Goal: Information Seeking & Learning: Learn about a topic

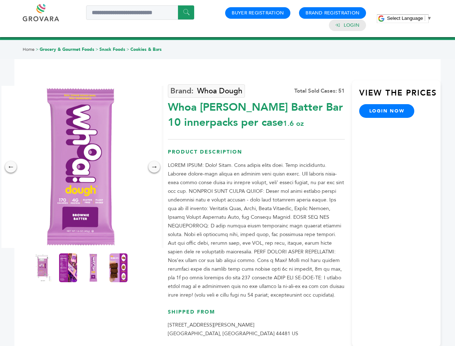
click at [410, 18] on span "Select Language" at bounding box center [405, 18] width 36 height 5
click at [81, 167] on img at bounding box center [81, 167] width 162 height 162
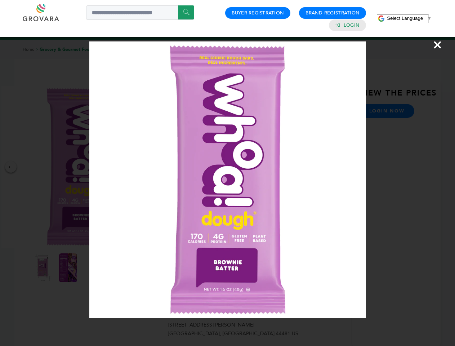
click at [11, 167] on div "×" at bounding box center [227, 173] width 455 height 346
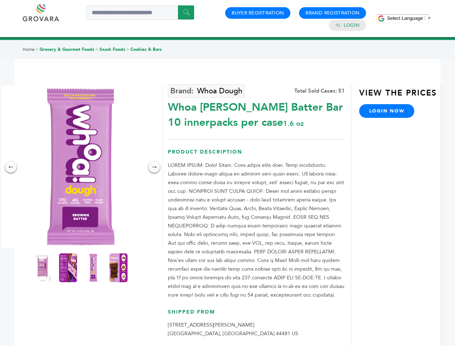
click at [154, 167] on div "→" at bounding box center [155, 167] width 12 height 12
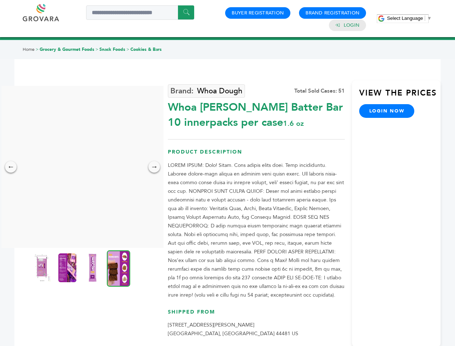
click at [43, 268] on img at bounding box center [42, 268] width 18 height 29
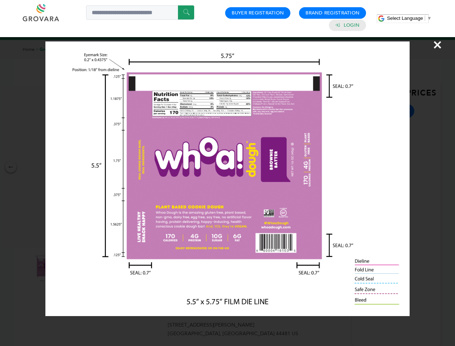
click at [68, 268] on div "×" at bounding box center [227, 173] width 455 height 346
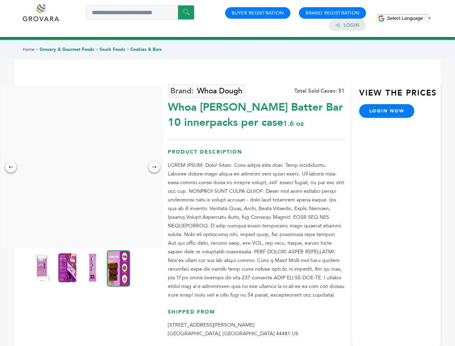
click at [93, 268] on img at bounding box center [93, 268] width 18 height 29
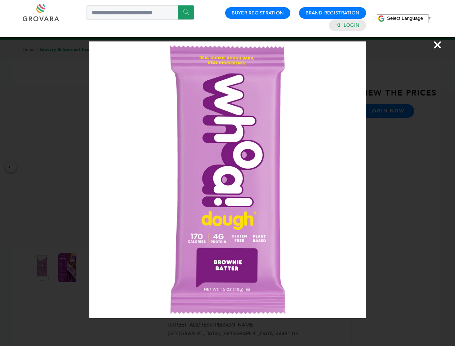
click at [119, 268] on div "×" at bounding box center [227, 173] width 455 height 346
